Goal: Information Seeking & Learning: Learn about a topic

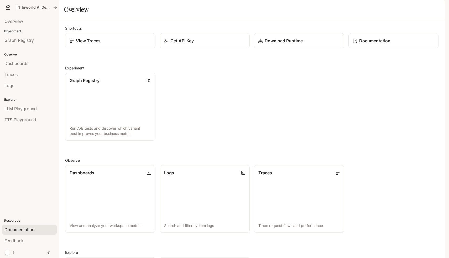
click at [16, 227] on span "Documentation" at bounding box center [19, 229] width 30 height 6
